Goal: Information Seeking & Learning: Learn about a topic

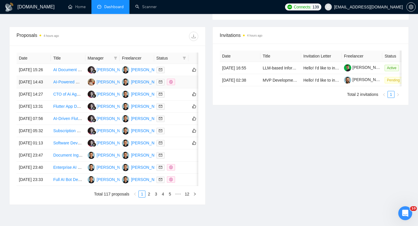
scroll to position [211, 0]
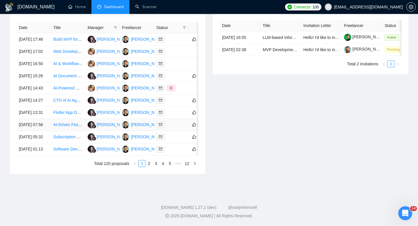
scroll to position [255, 0]
click at [149, 167] on link "2" at bounding box center [149, 163] width 6 height 6
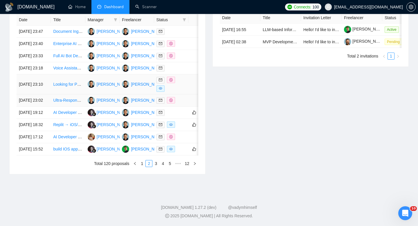
scroll to position [298, 0]
click at [142, 163] on link "1" at bounding box center [142, 163] width 6 height 6
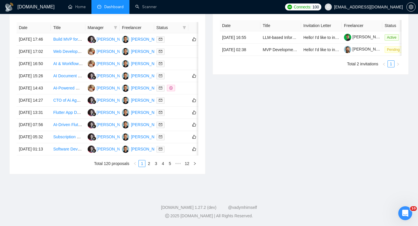
scroll to position [296, 0]
click at [48, 147] on td "[DATE] 01:13" at bounding box center [34, 149] width 34 height 12
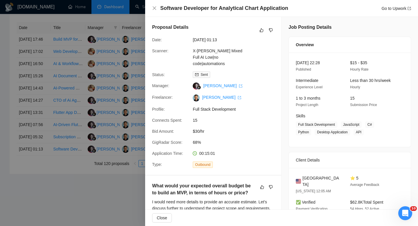
click at [177, 11] on h4 "Software Developer for Analytical Chart Application" at bounding box center [224, 8] width 128 height 7
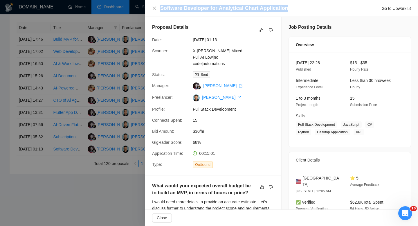
click at [177, 11] on h4 "Software Developer for Analytical Chart Application" at bounding box center [224, 8] width 128 height 7
copy h4 "Software Developer for Analytical Chart Application"
click at [153, 8] on icon "close" at bounding box center [154, 8] width 5 height 5
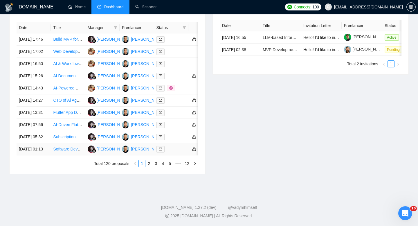
click at [43, 145] on td "[DATE] 01:13" at bounding box center [34, 149] width 34 height 12
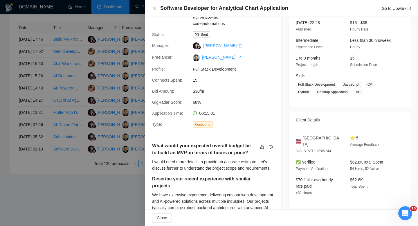
scroll to position [0, 0]
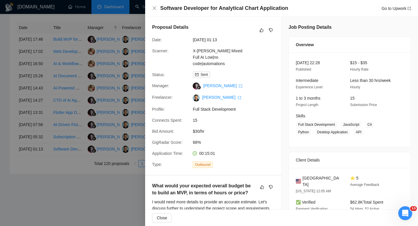
click at [310, 180] on span "[GEOGRAPHIC_DATA]" at bounding box center [321, 181] width 38 height 13
copy span "[GEOGRAPHIC_DATA]"
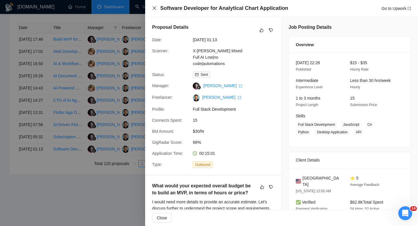
click at [153, 7] on icon "close" at bounding box center [154, 7] width 3 height 3
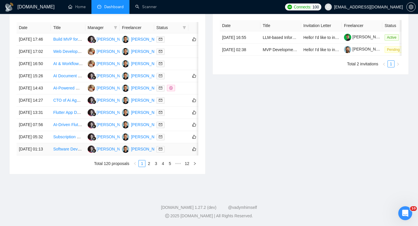
scroll to position [292, 0]
click at [49, 140] on td "[DATE] 05:32" at bounding box center [34, 137] width 34 height 12
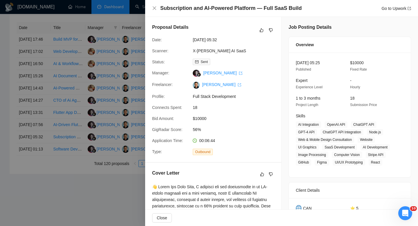
click at [176, 11] on h4 "Subscription and AI-Powered Platform — Full SaaS Build" at bounding box center [230, 8] width 141 height 7
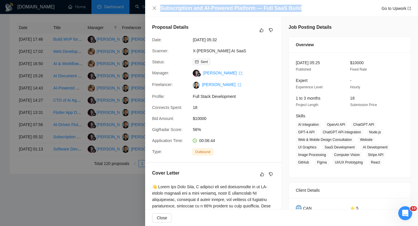
click at [176, 11] on h4 "Subscription and AI-Powered Platform — Full SaaS Build" at bounding box center [230, 8] width 141 height 7
copy h4 "Subscription and AI-Powered Platform — Full SaaS Build"
click at [154, 9] on icon "close" at bounding box center [154, 7] width 3 height 3
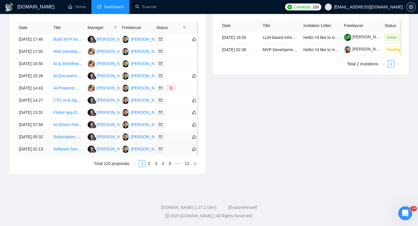
click at [43, 138] on td "[DATE] 05:32" at bounding box center [34, 137] width 34 height 12
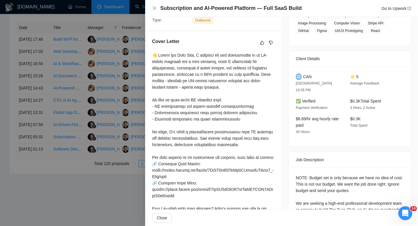
scroll to position [169, 0]
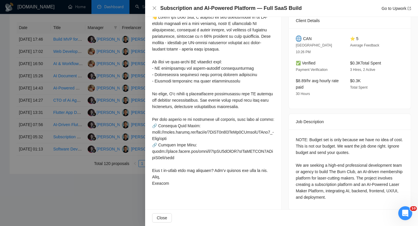
click at [319, 136] on div "NOTE: Budget set is only because we have no idea of cost. This is not our budge…" at bounding box center [350, 168] width 108 height 64
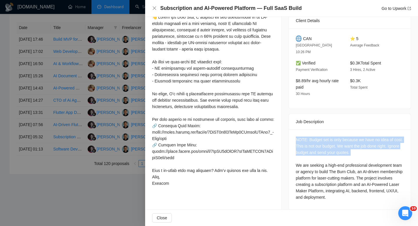
click at [319, 136] on div "NOTE: Budget set is only because we have no idea of cost. This is not our budge…" at bounding box center [350, 168] width 108 height 64
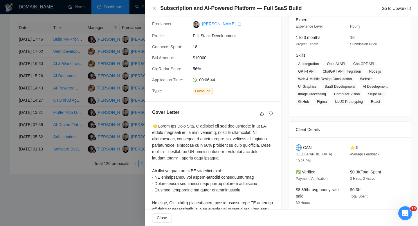
scroll to position [65, 0]
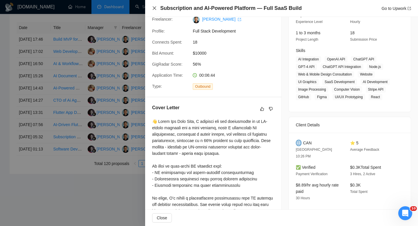
click at [153, 8] on icon "close" at bounding box center [154, 8] width 5 height 5
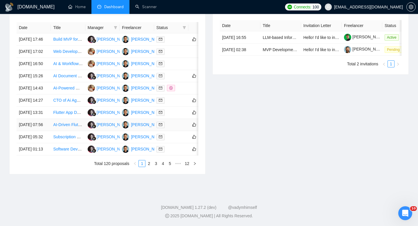
scroll to position [285, 0]
click at [46, 122] on td "[DATE] 07:56" at bounding box center [34, 125] width 34 height 12
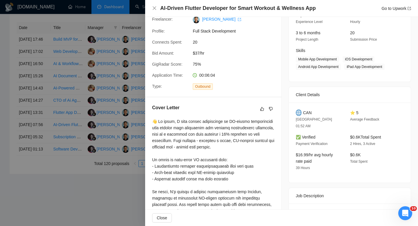
click at [206, 3] on div "AI-Driven Flutter Developer for Smart Workout & Wellness App Go to Upwork" at bounding box center [281, 8] width 273 height 17
click at [207, 7] on h4 "AI-Driven Flutter Developer for Smart Workout & Wellness App" at bounding box center [237, 8] width 155 height 7
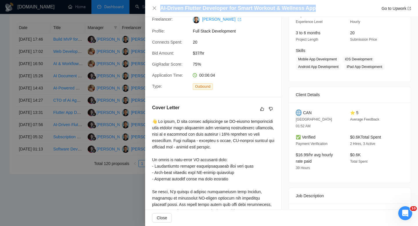
click at [207, 7] on h4 "AI-Driven Flutter Developer for Smart Workout & Wellness App" at bounding box center [237, 8] width 155 height 7
copy h4 "AI-Driven Flutter Developer for Smart Workout & Wellness App"
click at [154, 9] on icon "close" at bounding box center [154, 8] width 5 height 5
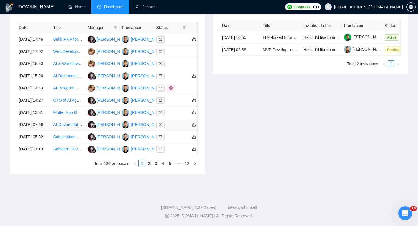
scroll to position [280, 0]
click at [43, 131] on td "[DATE] 07:56" at bounding box center [34, 125] width 34 height 12
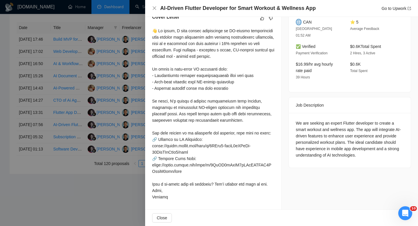
scroll to position [0, 0]
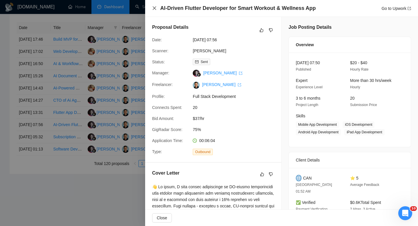
click at [154, 9] on icon "close" at bounding box center [154, 7] width 3 height 3
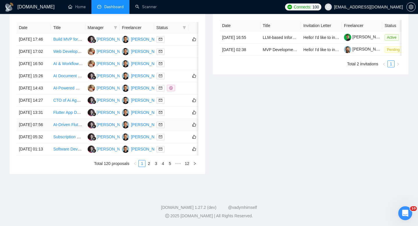
click at [42, 131] on td "[DATE] 07:56" at bounding box center [34, 125] width 34 height 12
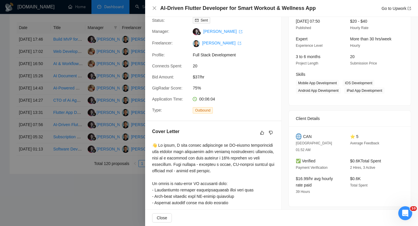
scroll to position [162, 0]
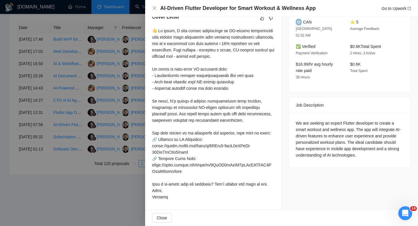
click at [68, 144] on div at bounding box center [209, 113] width 418 height 226
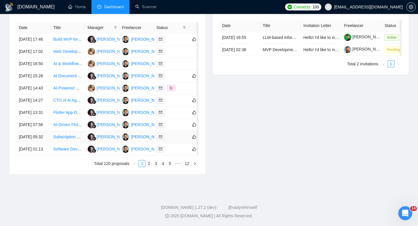
click at [54, 140] on td "Subscription and AI-Powered Platform — Full SaaS Build" at bounding box center [68, 137] width 34 height 12
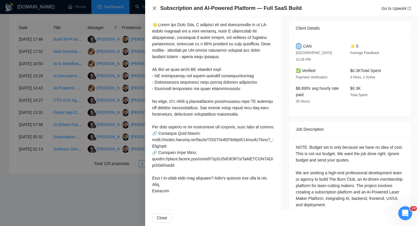
click at [154, 8] on icon "close" at bounding box center [154, 8] width 5 height 5
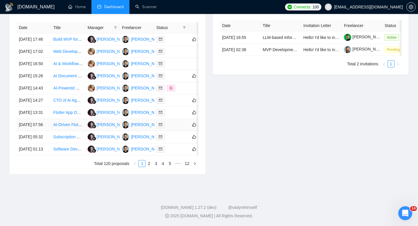
click at [45, 128] on td "[DATE] 07:56" at bounding box center [34, 125] width 34 height 12
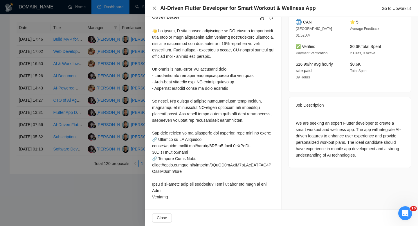
click at [155, 7] on icon "close" at bounding box center [154, 8] width 5 height 5
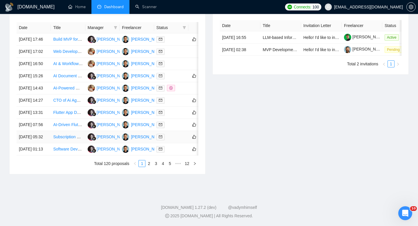
click at [53, 143] on td "Subscription and AI-Powered Platform — Full SaaS Build" at bounding box center [68, 137] width 34 height 12
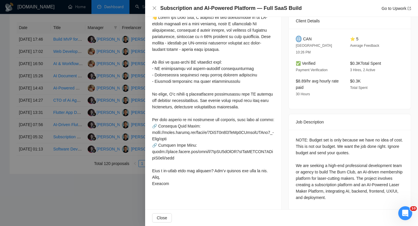
scroll to position [169, 0]
click at [153, 7] on icon "close" at bounding box center [154, 7] width 3 height 3
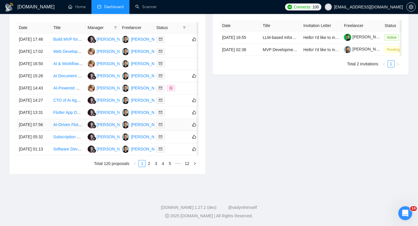
click at [53, 129] on td "AI-Driven Flutter Developer for Smart Workout & Wellness App" at bounding box center [68, 125] width 34 height 12
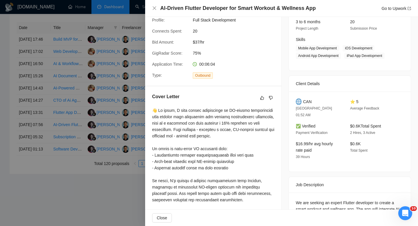
scroll to position [70, 0]
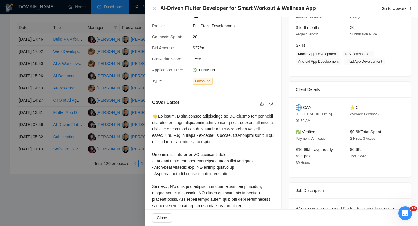
click at [246, 7] on h4 "AI-Driven Flutter Developer for Smart Workout & Wellness App" at bounding box center [237, 8] width 155 height 7
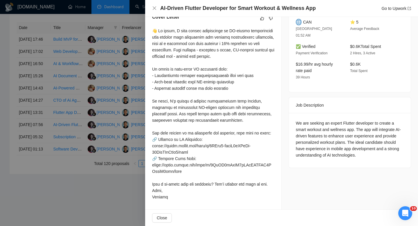
scroll to position [72, 0]
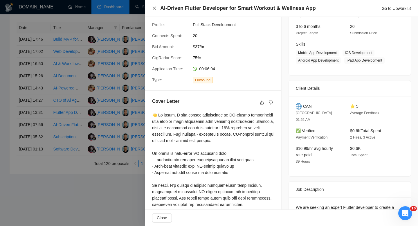
click at [155, 9] on icon "close" at bounding box center [154, 7] width 3 height 3
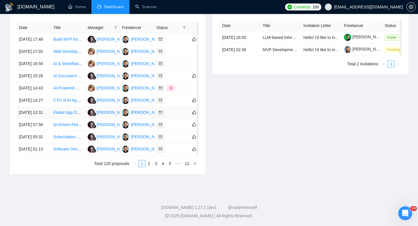
click at [47, 109] on td "[DATE] 13:31" at bounding box center [34, 112] width 34 height 12
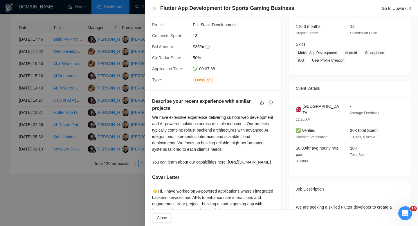
click at [191, 6] on h4 "Flutter App Development for Sports Gaming Business" at bounding box center [227, 8] width 134 height 7
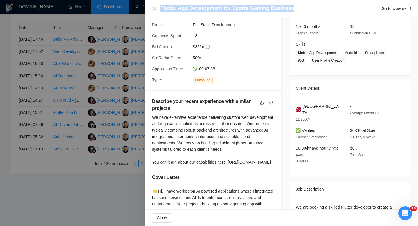
click at [191, 6] on h4 "Flutter App Development for Sports Gaming Business" at bounding box center [227, 8] width 134 height 7
copy h4 "Flutter App Development for Sports Gaming Business"
click at [154, 9] on icon "close" at bounding box center [154, 8] width 5 height 5
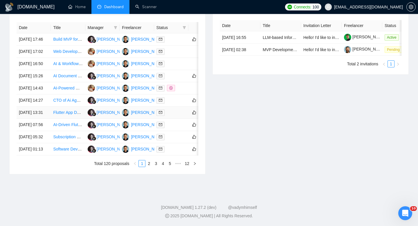
click at [62, 110] on link "Flutter App Development for Sports Gaming Business" at bounding box center [101, 112] width 96 height 5
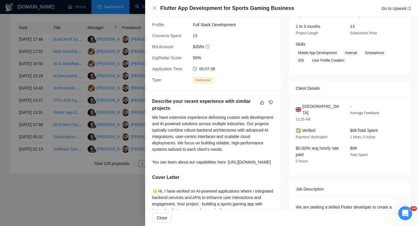
click at [81, 121] on div at bounding box center [209, 113] width 418 height 226
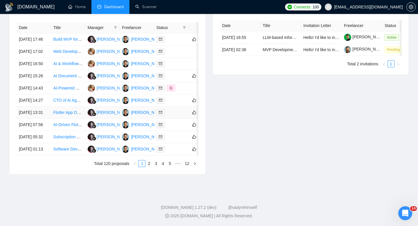
click at [48, 110] on td "[DATE] 13:31" at bounding box center [34, 112] width 34 height 12
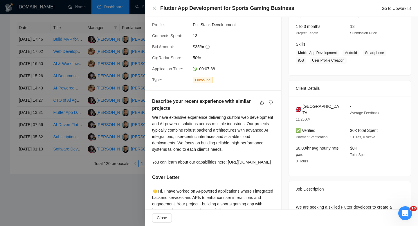
click at [316, 102] on div "[GEOGRAPHIC_DATA] 11:25 AM - Average Feedback ✅ Verified Payment Verification $…" at bounding box center [350, 136] width 122 height 80
copy span "[GEOGRAPHIC_DATA]"
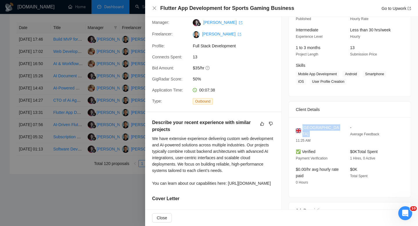
scroll to position [9, 0]
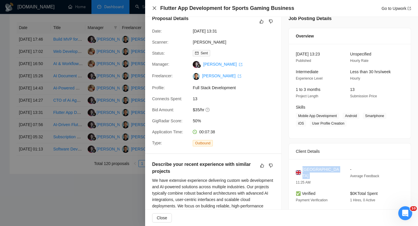
click at [154, 7] on icon "close" at bounding box center [154, 8] width 5 height 5
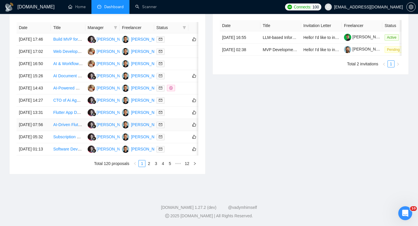
scroll to position [252, 0]
click at [47, 106] on td "[DATE] 14:27" at bounding box center [34, 100] width 34 height 12
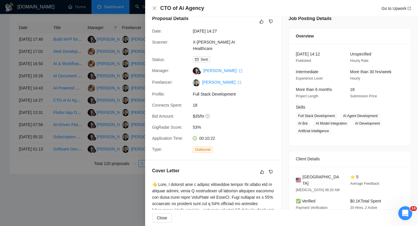
click at [194, 9] on h4 "CTO of Ai Agency" at bounding box center [182, 8] width 44 height 7
copy h4 "CTO of Ai Agency"
click at [154, 9] on icon "close" at bounding box center [154, 8] width 5 height 5
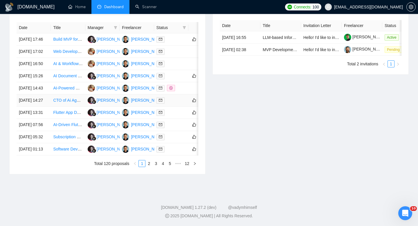
click at [46, 106] on td "[DATE] 14:27" at bounding box center [34, 100] width 34 height 12
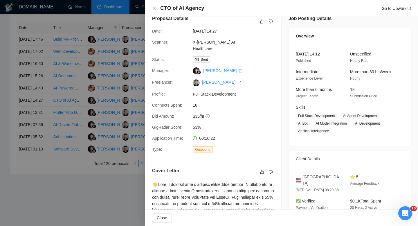
scroll to position [73, 0]
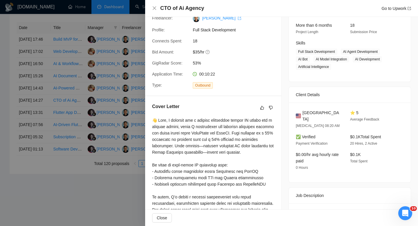
click at [310, 114] on span "[GEOGRAPHIC_DATA]" at bounding box center [321, 115] width 38 height 13
copy span "[GEOGRAPHIC_DATA]"
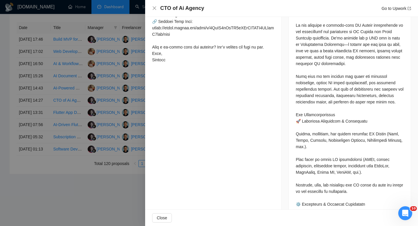
scroll to position [308, 0]
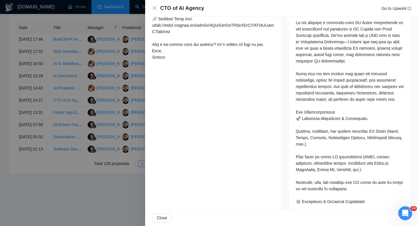
click at [152, 8] on div "CTO of Ai Agency Go to Upwork" at bounding box center [281, 8] width 273 height 17
click at [153, 8] on icon "close" at bounding box center [154, 8] width 5 height 5
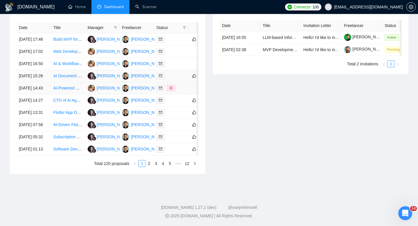
click at [48, 94] on td "[DATE] 14:43" at bounding box center [34, 88] width 34 height 12
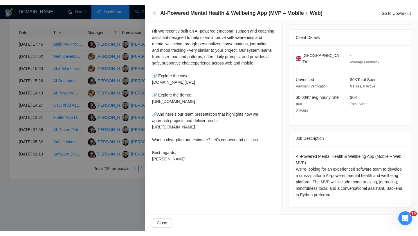
scroll to position [128, 0]
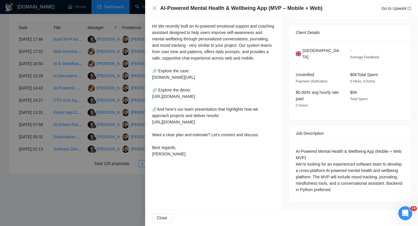
click at [188, 10] on h4 "AI-Powered Mental Health & Wellbeing App (MVP – Mobile + Web)" at bounding box center [241, 8] width 162 height 7
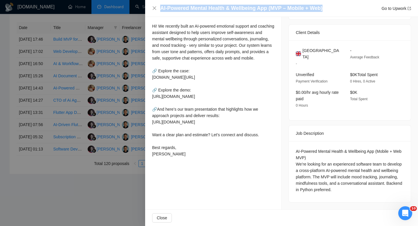
click at [188, 10] on h4 "AI-Powered Mental Health & Wellbeing App (MVP – Mobile + Web)" at bounding box center [241, 8] width 162 height 7
copy h4 "AI-Powered Mental Health & Wellbeing App (MVP – Mobile + Web)"
click at [153, 7] on icon "close" at bounding box center [154, 8] width 5 height 5
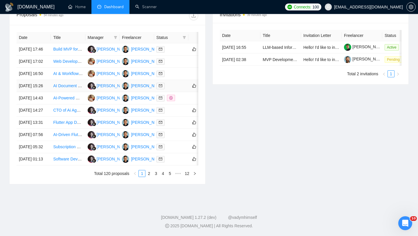
click at [46, 87] on td "[DATE] 15:26" at bounding box center [34, 86] width 34 height 12
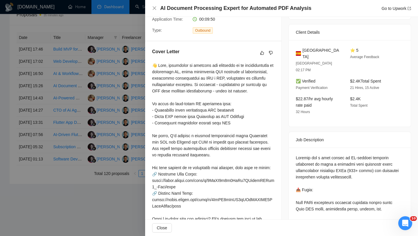
click at [178, 8] on h4 "AI Document Processing Expert for Automated PDF Analysis" at bounding box center [235, 8] width 151 height 7
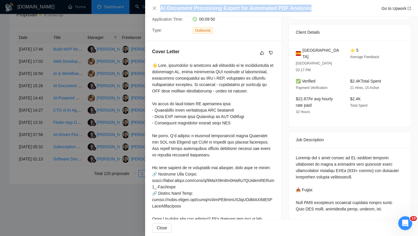
click at [178, 8] on h4 "AI Document Processing Expert for Automated PDF Analysis" at bounding box center [235, 8] width 151 height 7
copy h4 "AI Document Processing Expert for Automated PDF Analysis"
click at [155, 9] on icon "close" at bounding box center [154, 7] width 3 height 3
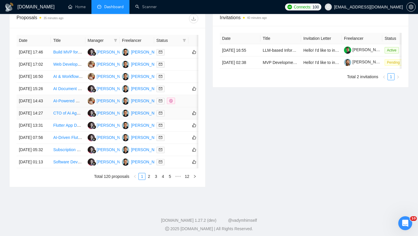
scroll to position [224, 0]
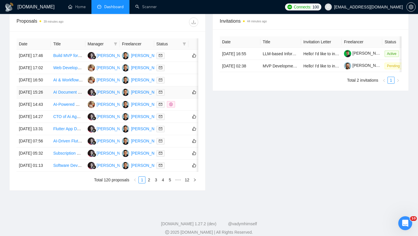
click at [44, 98] on td "[DATE] 15:26" at bounding box center [34, 92] width 34 height 12
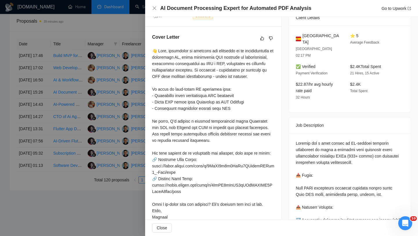
scroll to position [146, 0]
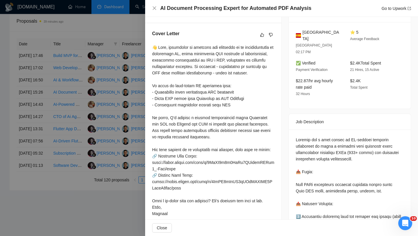
click at [306, 31] on span "[GEOGRAPHIC_DATA]" at bounding box center [321, 35] width 38 height 13
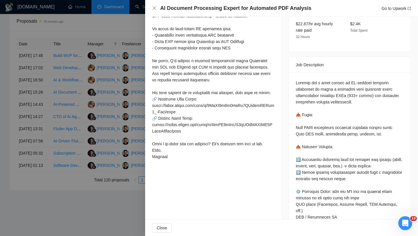
scroll to position [203, 0]
click at [155, 8] on icon "close" at bounding box center [154, 8] width 5 height 5
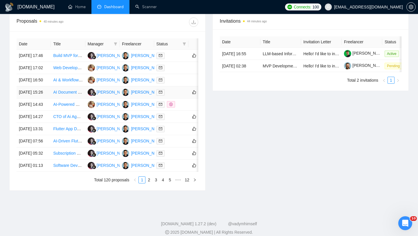
scroll to position [221, 0]
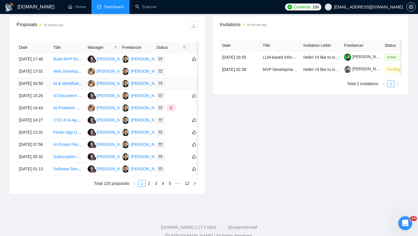
click at [50, 90] on td "[DATE] 16:50" at bounding box center [34, 83] width 34 height 12
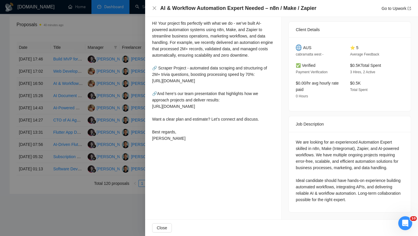
scroll to position [129, 0]
click at [228, 4] on div "AI & Workflow Automation Expert Needed – n8n / Make / Zapier Go to Upwork" at bounding box center [281, 8] width 273 height 17
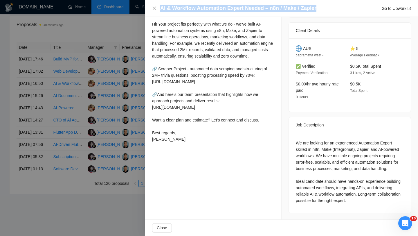
click at [228, 4] on div "AI & Workflow Automation Expert Needed – n8n / Make / Zapier Go to Upwork" at bounding box center [281, 8] width 273 height 17
click at [154, 7] on icon "close" at bounding box center [154, 7] width 3 height 3
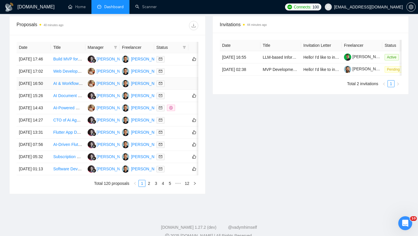
click at [45, 90] on td "[DATE] 16:50" at bounding box center [34, 83] width 34 height 12
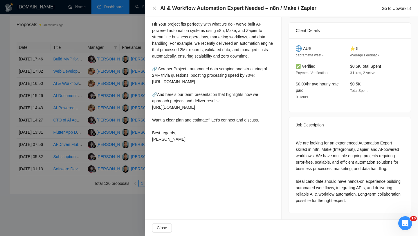
scroll to position [89, 0]
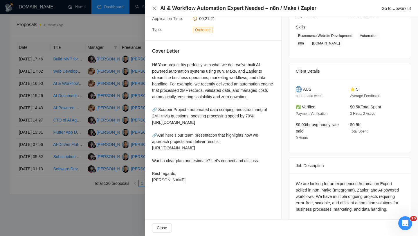
click at [154, 9] on icon "close" at bounding box center [154, 7] width 3 height 3
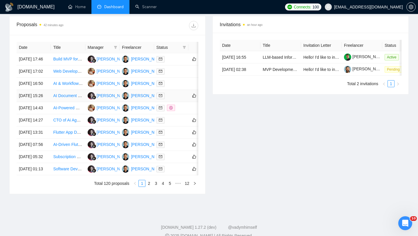
scroll to position [212, 0]
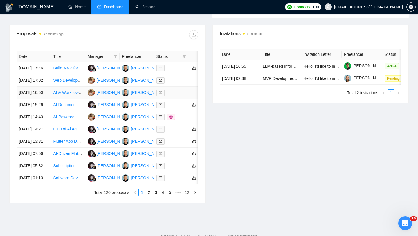
click at [41, 99] on td "[DATE] 16:50" at bounding box center [34, 92] width 34 height 12
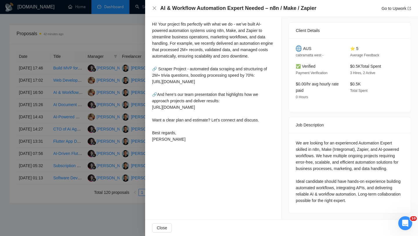
scroll to position [0, 0]
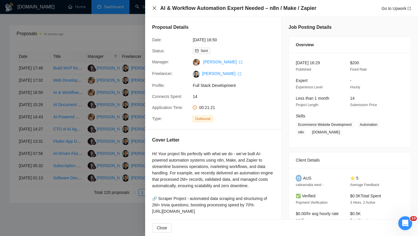
click at [154, 8] on icon "close" at bounding box center [154, 7] width 3 height 3
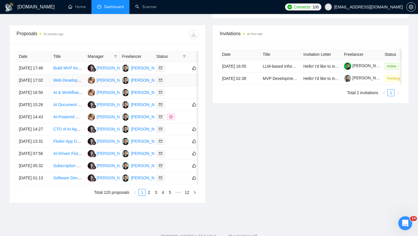
click at [48, 86] on td "[DATE] 17:02" at bounding box center [34, 80] width 34 height 12
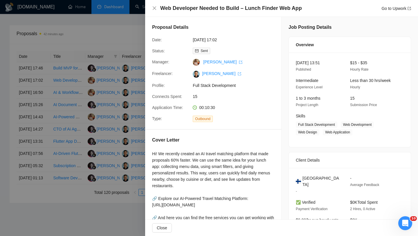
click at [167, 12] on div "Web Developer Needed to Build – Lunch Finder Web App Go to Upwork" at bounding box center [281, 8] width 273 height 17
click at [163, 10] on h4 "Web Developer Needed to Build – Lunch Finder Web App" at bounding box center [231, 8] width 142 height 7
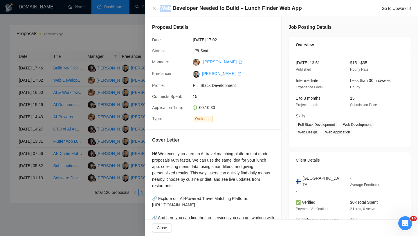
click at [163, 10] on h4 "Web Developer Needed to Build – Lunch Finder Web App" at bounding box center [231, 8] width 142 height 7
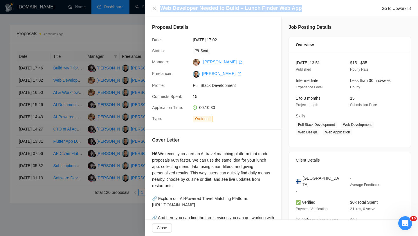
click at [163, 10] on h4 "Web Developer Needed to Build – Lunch Finder Web App" at bounding box center [231, 8] width 142 height 7
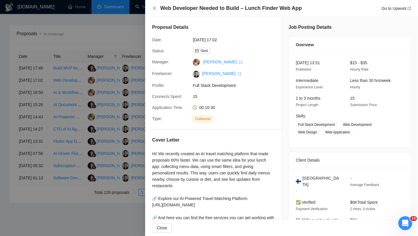
click at [151, 8] on div "Web Developer Needed to Build – Lunch Finder Web App Go to Upwork" at bounding box center [281, 8] width 273 height 17
click at [153, 8] on icon "close" at bounding box center [154, 8] width 5 height 5
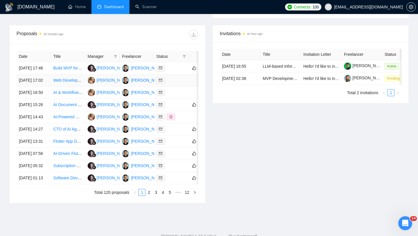
click at [50, 86] on td "[DATE] 17:02" at bounding box center [34, 80] width 34 height 12
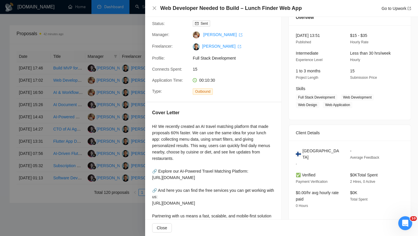
scroll to position [66, 0]
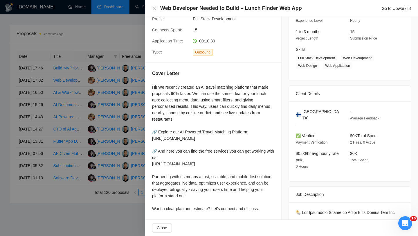
click at [308, 113] on span "[GEOGRAPHIC_DATA]" at bounding box center [321, 114] width 38 height 13
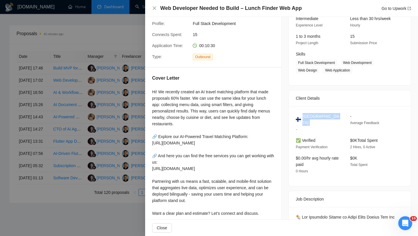
scroll to position [0, 0]
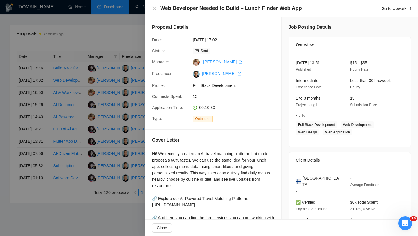
click at [155, 3] on div "Web Developer Needed to Build – Lunch Finder Web App Go to Upwork" at bounding box center [281, 8] width 273 height 17
click at [154, 7] on icon "close" at bounding box center [154, 8] width 5 height 5
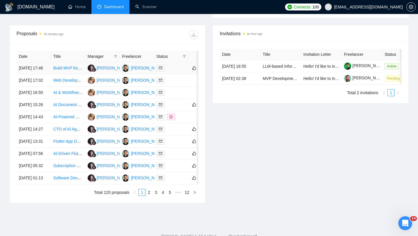
click at [49, 74] on td "[DATE] 17:46" at bounding box center [34, 68] width 34 height 12
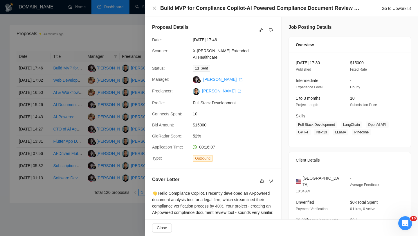
click at [195, 11] on h4 "Build MVP for Compliance Copilot-AI Powered Compliance Document Review Tool" at bounding box center [260, 8] width 200 height 7
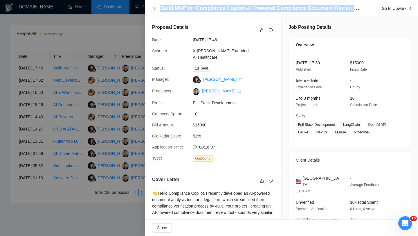
click at [195, 11] on h4 "Build MVP for Compliance Copilot-AI Powered Compliance Document Review Tool" at bounding box center [260, 8] width 200 height 7
click at [153, 9] on icon "close" at bounding box center [154, 7] width 3 height 3
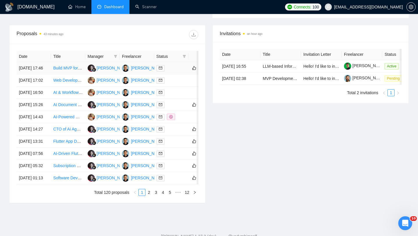
click at [49, 68] on td "[DATE] 17:46" at bounding box center [34, 68] width 34 height 12
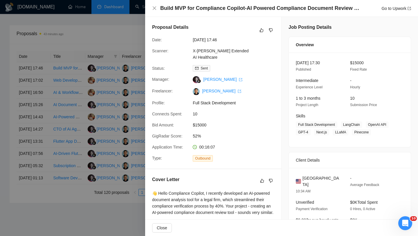
scroll to position [43, 0]
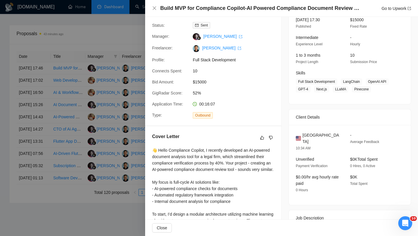
click at [310, 133] on span "[GEOGRAPHIC_DATA]" at bounding box center [321, 138] width 38 height 13
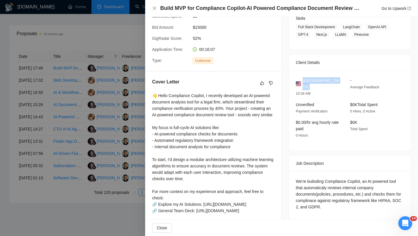
scroll to position [158, 0]
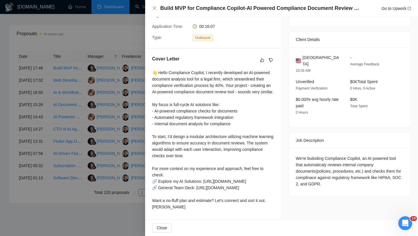
click at [152, 5] on div "Build MVP for Compliance Copilot-AI Powered Compliance Document Review Tool Go …" at bounding box center [281, 8] width 259 height 7
click at [152, 6] on icon "close" at bounding box center [154, 8] width 5 height 5
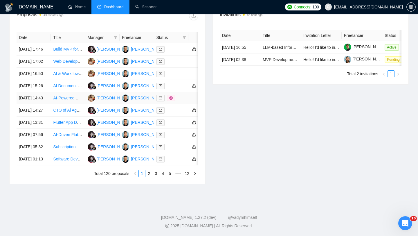
scroll to position [286, 0]
click at [147, 173] on link "2" at bounding box center [149, 173] width 6 height 6
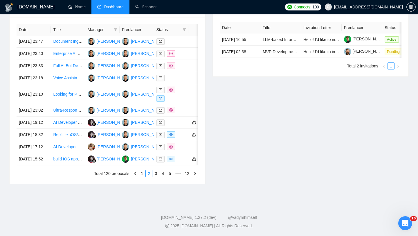
scroll to position [251, 0]
click at [57, 104] on td "Looking for Python-Flask Expert" at bounding box center [68, 94] width 34 height 20
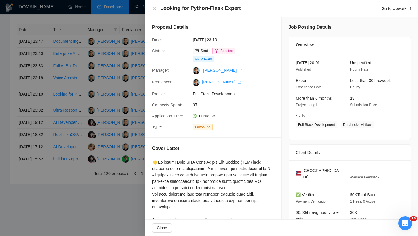
click at [188, 11] on h4 "Looking for Python-Flask Expert" at bounding box center [200, 8] width 81 height 7
copy h4 "Looking for Python-Flask Expert"
click at [154, 8] on icon "close" at bounding box center [154, 7] width 3 height 3
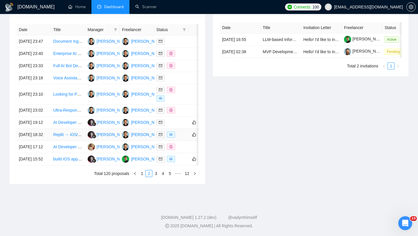
click at [40, 141] on td "[DATE] 18:32" at bounding box center [34, 135] width 34 height 12
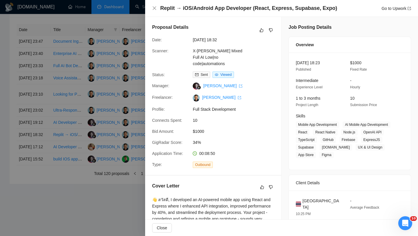
click at [211, 17] on div "Proposal Details Date: 14 Oct, 2025 18:32 Scanner: X-Michael Mixed Full AI Low|…" at bounding box center [213, 96] width 136 height 158
click at [203, 6] on h4 "Replit → iOS/Android App Developer (React, Express, Supabase, Expo)" at bounding box center [248, 8] width 177 height 7
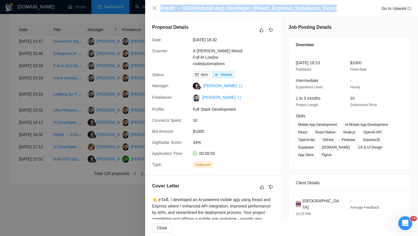
click at [203, 6] on h4 "Replit → iOS/Android App Developer (React, Express, Supabase, Expo)" at bounding box center [248, 8] width 177 height 7
copy h4 "Replit → iOS/Android App Developer (React, Express, Supabase, Expo)"
click at [153, 9] on icon "close" at bounding box center [154, 7] width 3 height 3
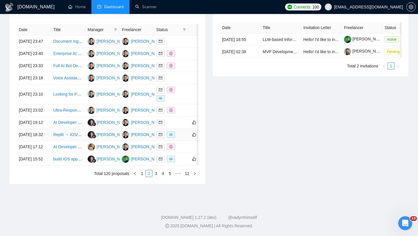
click at [48, 141] on td "[DATE] 18:32" at bounding box center [34, 135] width 34 height 12
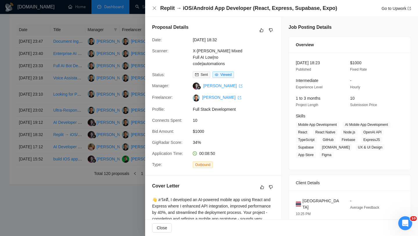
click at [192, 12] on div "Replit → iOS/Android App Developer (React, Express, Supabase, Expo) Go to Upwork" at bounding box center [281, 8] width 273 height 17
click at [192, 9] on h4 "Replit → iOS/Android App Developer (React, Express, Supabase, Expo)" at bounding box center [248, 8] width 177 height 7
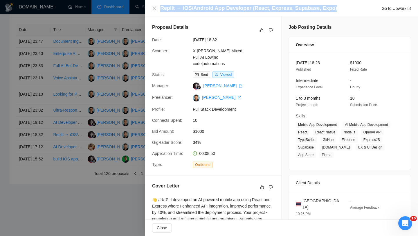
click at [192, 9] on h4 "Replit → iOS/Android App Developer (React, Express, Supabase, Expo)" at bounding box center [248, 8] width 177 height 7
copy h4 "Replit → iOS/Android App Developer (React, Express, Supabase, Expo)"
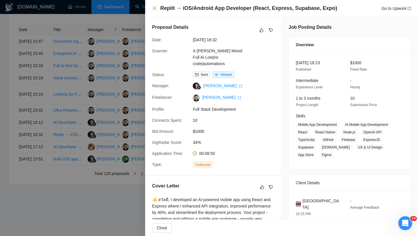
click at [153, 10] on div "Replit → iOS/Android App Developer (React, Express, Supabase, Expo) Go to Upwork" at bounding box center [281, 8] width 259 height 7
click at [154, 9] on icon "close" at bounding box center [154, 8] width 5 height 5
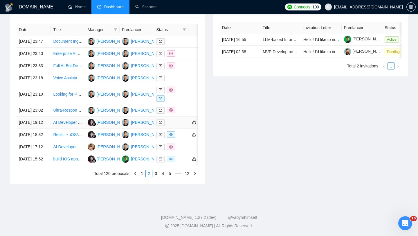
scroll to position [252, 0]
click at [49, 153] on td "[DATE] 17:12" at bounding box center [34, 147] width 34 height 12
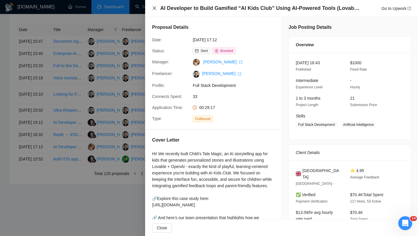
click at [154, 10] on icon "close" at bounding box center [154, 8] width 5 height 5
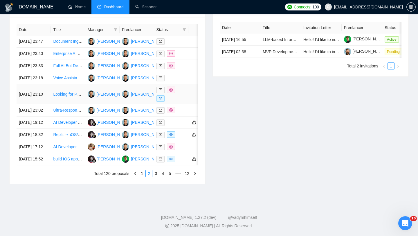
click at [42, 104] on td "[DATE] 23:10" at bounding box center [34, 94] width 34 height 20
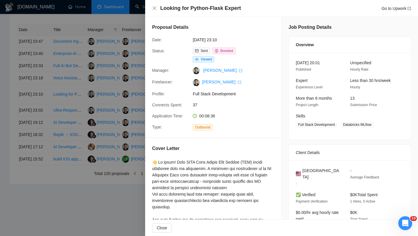
click at [162, 9] on h4 "Looking for Python-Flask Expert" at bounding box center [200, 8] width 81 height 7
click at [155, 8] on icon "close" at bounding box center [154, 8] width 5 height 5
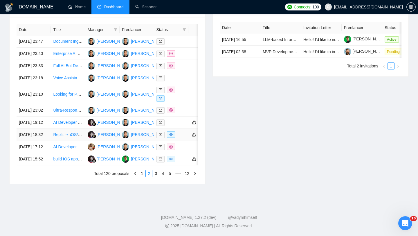
click at [48, 141] on td "[DATE] 18:32" at bounding box center [34, 135] width 34 height 12
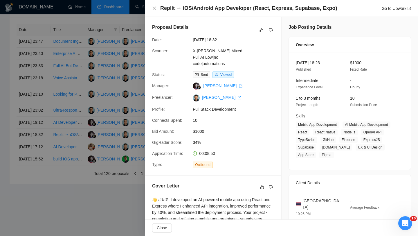
click at [188, 6] on h4 "Replit → iOS/Android App Developer (React, Express, Supabase, Expo)" at bounding box center [248, 8] width 177 height 7
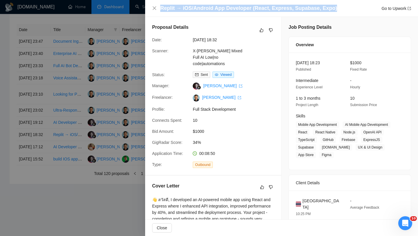
click at [188, 6] on h4 "Replit → iOS/Android App Developer (React, Express, Supabase, Expo)" at bounding box center [248, 8] width 177 height 7
copy h4 "Replit → iOS/Android App Developer (React, Express, Supabase, Expo)"
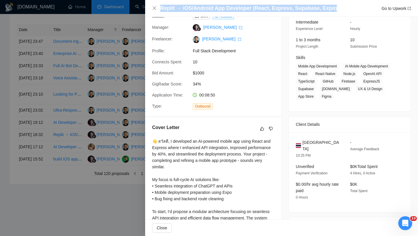
scroll to position [115, 0]
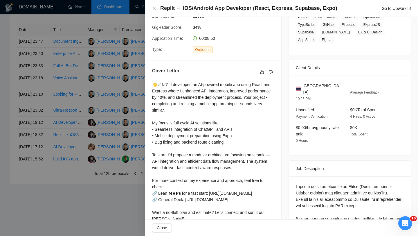
click at [313, 81] on div "Thailand 10:25 PM - Average Feedback Unverified Payment Verification $0K Total …" at bounding box center [350, 115] width 122 height 80
copy span "Thailand"
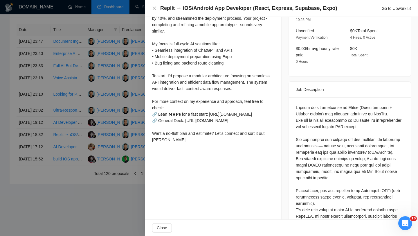
scroll to position [316, 0]
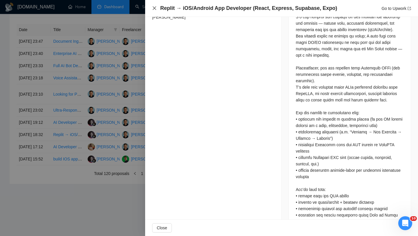
click at [154, 8] on icon "close" at bounding box center [154, 7] width 3 height 3
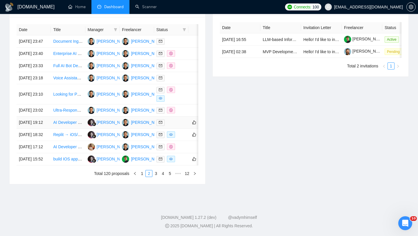
click at [49, 129] on td "[DATE] 19:12" at bounding box center [34, 122] width 34 height 12
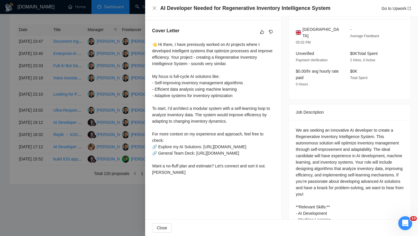
scroll to position [118, 0]
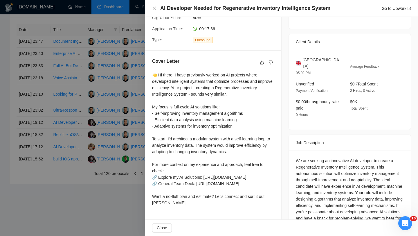
click at [186, 7] on h4 "AI Developer Needed for Regenerative Inventory Intelligence System" at bounding box center [245, 8] width 170 height 7
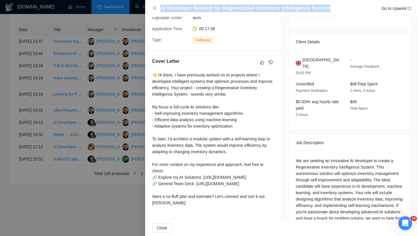
click at [186, 7] on h4 "AI Developer Needed for Regenerative Inventory Intelligence System" at bounding box center [245, 8] width 170 height 7
copy h4 "AI Developer Needed for Regenerative Inventory Intelligence System"
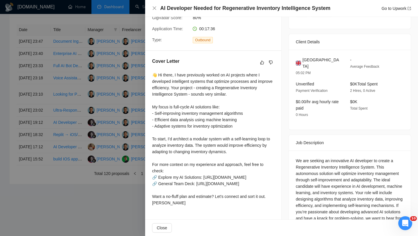
click at [155, 4] on div "AI Developer Needed for Regenerative Inventory Intelligence System Go to Upwork" at bounding box center [281, 8] width 273 height 17
click at [155, 9] on icon "close" at bounding box center [154, 7] width 3 height 3
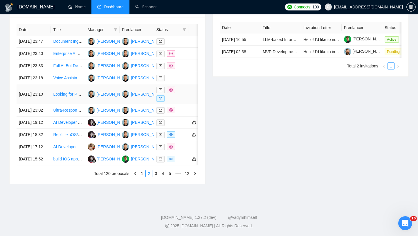
scroll to position [244, 0]
click at [45, 129] on td "[DATE] 19:12" at bounding box center [34, 122] width 34 height 12
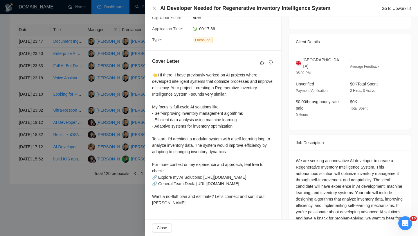
scroll to position [120, 0]
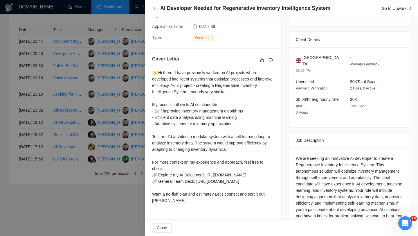
click at [319, 56] on span "[GEOGRAPHIC_DATA]" at bounding box center [321, 60] width 38 height 13
copy span "[GEOGRAPHIC_DATA]"
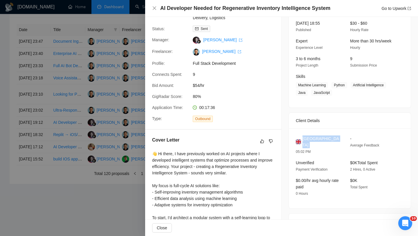
scroll to position [0, 0]
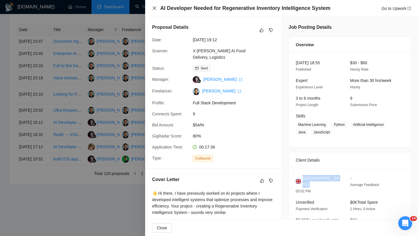
click at [153, 10] on icon "close" at bounding box center [154, 8] width 5 height 5
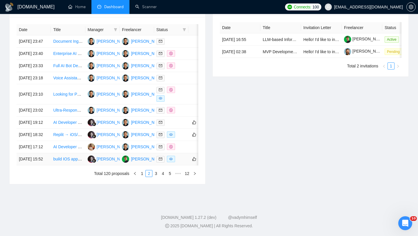
click at [44, 165] on td "[DATE] 15:52" at bounding box center [34, 159] width 34 height 12
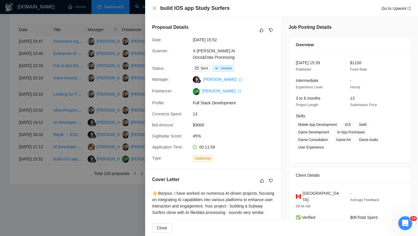
click at [196, 6] on h4 "build IOS app Study Surfers" at bounding box center [194, 8] width 69 height 7
copy h4 "build IOS app Study Surfers"
click at [153, 7] on icon "close" at bounding box center [154, 7] width 3 height 3
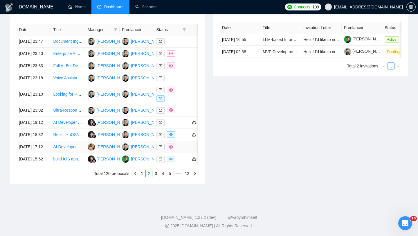
scroll to position [265, 0]
click at [156, 176] on link "3" at bounding box center [156, 173] width 6 height 6
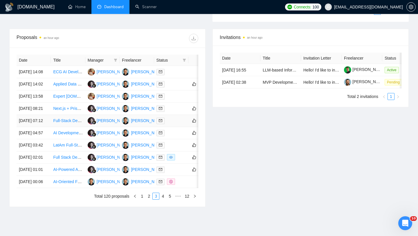
scroll to position [209, 0]
click at [43, 163] on td "14 Oct, 2025 02:01" at bounding box center [34, 157] width 34 height 12
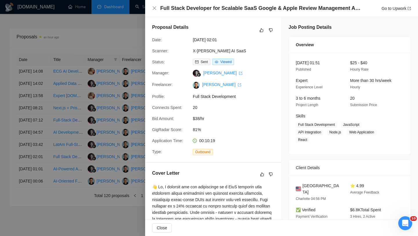
click at [211, 9] on h4 "Full Stack Developer for Scalable SaaS Google & Apple Review Management Applica…" at bounding box center [260, 8] width 200 height 7
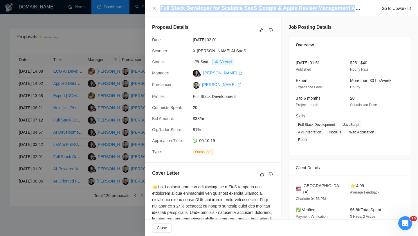
click at [211, 9] on h4 "Full Stack Developer for Scalable SaaS Google & Apple Review Management Applica…" at bounding box center [260, 8] width 200 height 7
copy h4 "Full Stack Developer for Scalable SaaS Google & Apple Review Management Applica…"
click at [156, 9] on icon "close" at bounding box center [154, 8] width 5 height 5
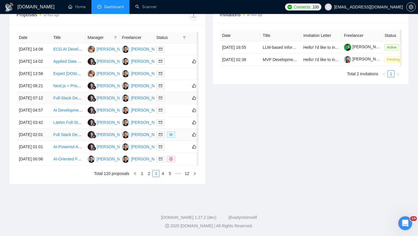
scroll to position [264, 0]
click at [162, 176] on link "4" at bounding box center [163, 173] width 6 height 6
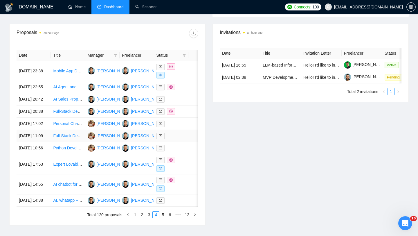
scroll to position [193, 0]
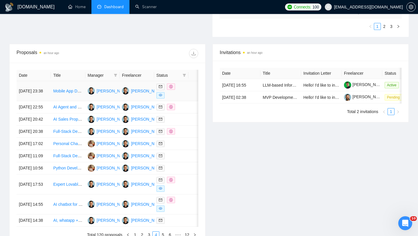
click at [44, 95] on td "13 Oct, 2025 23:38" at bounding box center [34, 91] width 34 height 20
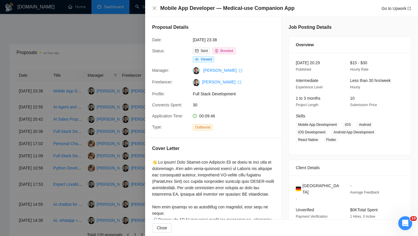
click at [230, 9] on h4 "Mobile App Developer — Medical-use Companion App" at bounding box center [227, 8] width 134 height 7
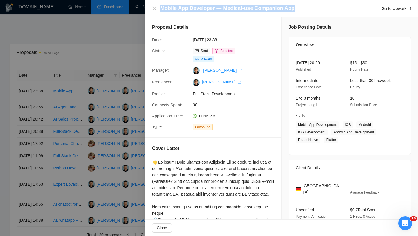
click at [230, 9] on h4 "Mobile App Developer — Medical-use Companion App" at bounding box center [227, 8] width 134 height 7
copy h4 "Mobile App Developer — Medical-use Companion App"
click at [154, 8] on icon "close" at bounding box center [154, 7] width 3 height 3
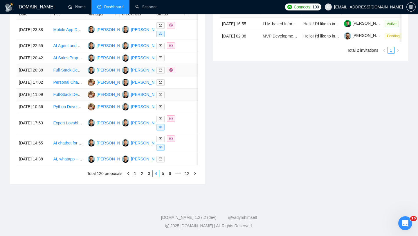
scroll to position [263, 0]
click at [60, 133] on td "Expert Lovable/Supabase Developer for Financial SaaS Development" at bounding box center [68, 123] width 34 height 20
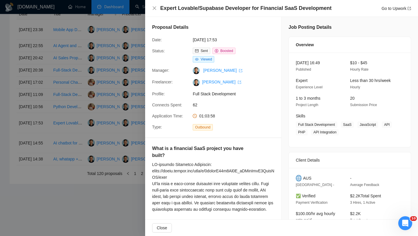
click at [208, 10] on h4 "Expert Lovable/Supabase Developer for Financial SaaS Development" at bounding box center [245, 8] width 171 height 7
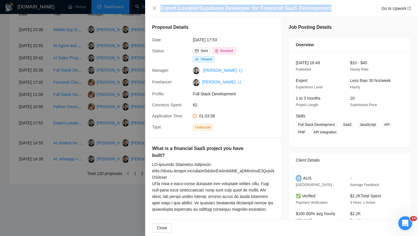
click at [208, 10] on h4 "Expert Lovable/Supabase Developer for Financial SaaS Development" at bounding box center [245, 8] width 171 height 7
click at [155, 9] on icon "close" at bounding box center [154, 8] width 5 height 5
